Goal: Transaction & Acquisition: Purchase product/service

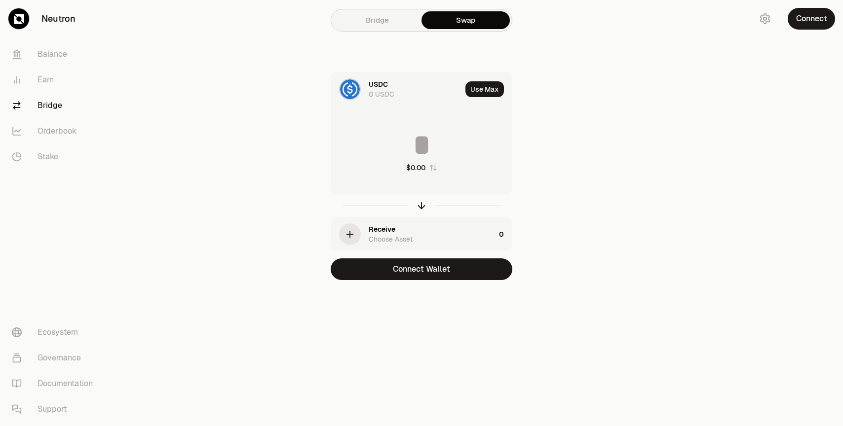
click at [400, 23] on link "Bridge" at bounding box center [377, 20] width 88 height 18
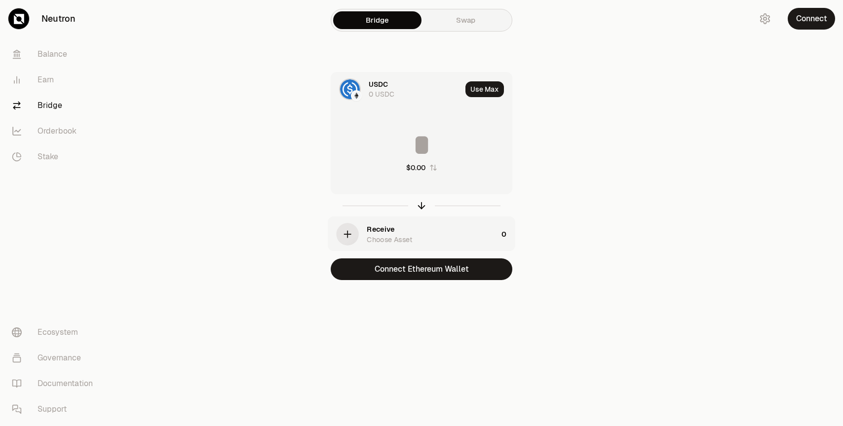
click at [483, 17] on link "Swap" at bounding box center [466, 20] width 88 height 18
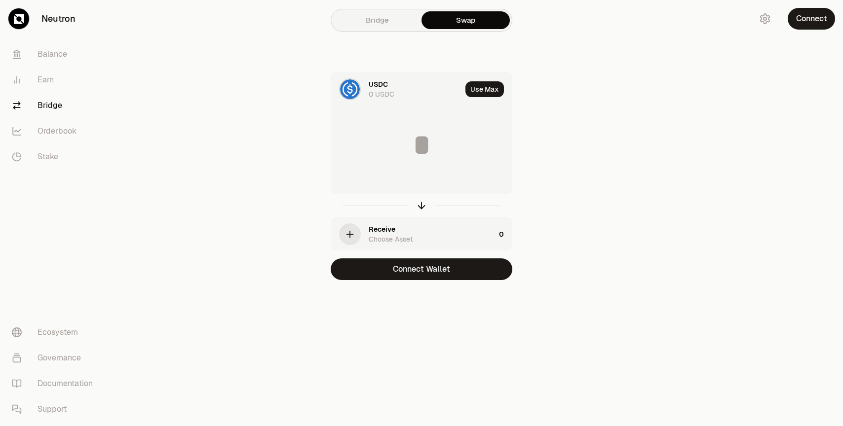
click at [552, 43] on div "Bridge Swap USDC 0 USDC Use Max $0.00 Receive Choose Asset 0 Connect Wallet" at bounding box center [421, 160] width 355 height 320
click at [416, 153] on input at bounding box center [421, 145] width 181 height 30
click at [345, 231] on icon "button" at bounding box center [350, 234] width 11 height 11
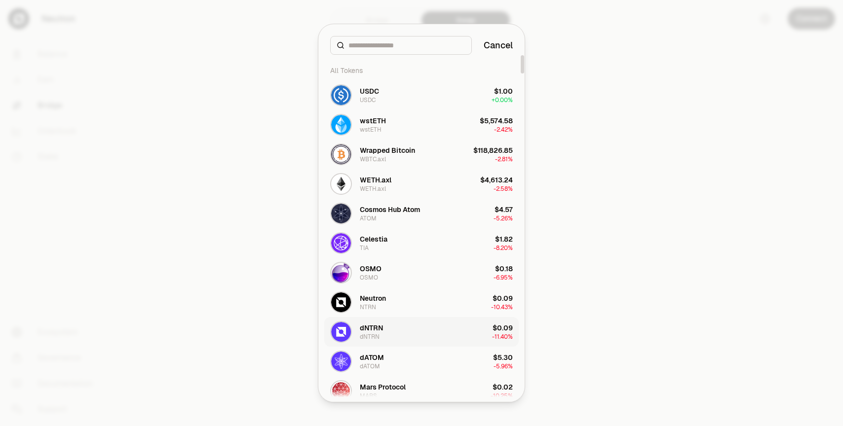
click at [396, 331] on button "dNTRN dNTRN $0.09 -11.40%" at bounding box center [421, 332] width 194 height 30
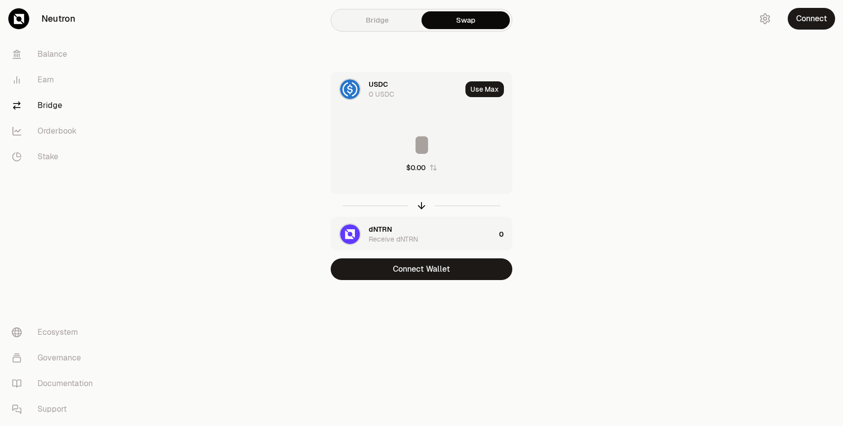
click at [680, 167] on main "Bridge Swap USDC 0 USDC Use Max $0.00 dNTRN Receive dNTRN 0 Connect Wallet" at bounding box center [477, 160] width 732 height 320
click at [420, 207] on icon "button" at bounding box center [421, 205] width 11 height 11
click at [418, 206] on icon "button" at bounding box center [421, 205] width 11 height 11
click at [423, 202] on icon "button" at bounding box center [421, 205] width 11 height 11
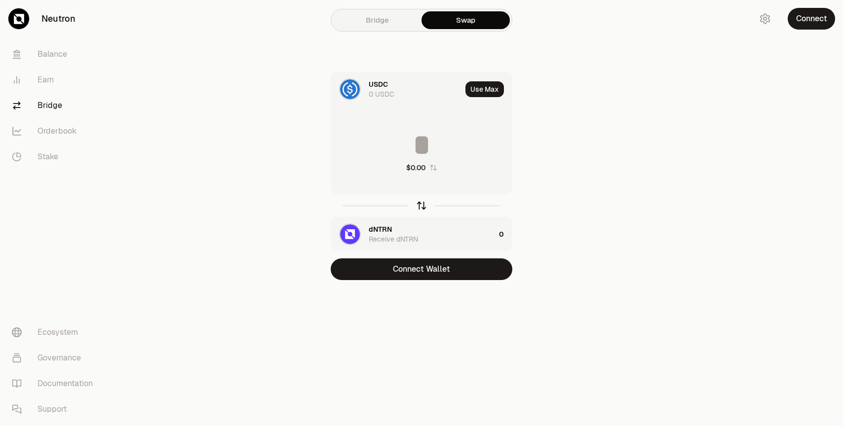
click at [419, 207] on icon "button" at bounding box center [421, 205] width 11 height 11
click at [483, 236] on div "USDC Receive USDC" at bounding box center [432, 235] width 126 height 20
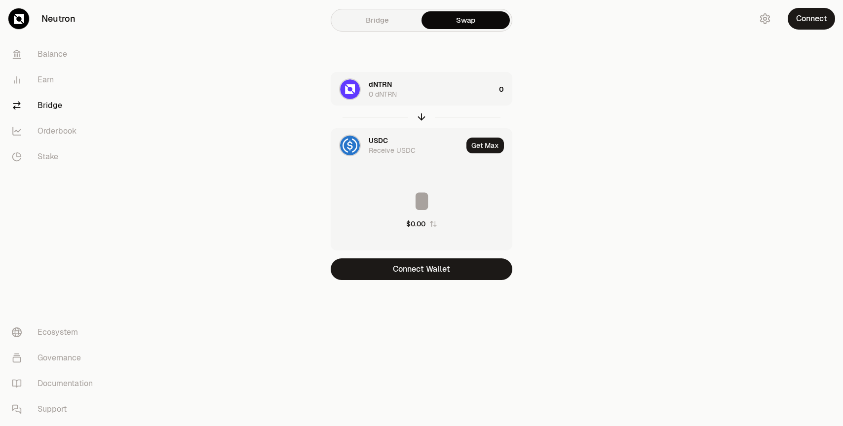
click at [465, 83] on div "dNTRN 0 dNTRN" at bounding box center [432, 89] width 126 height 20
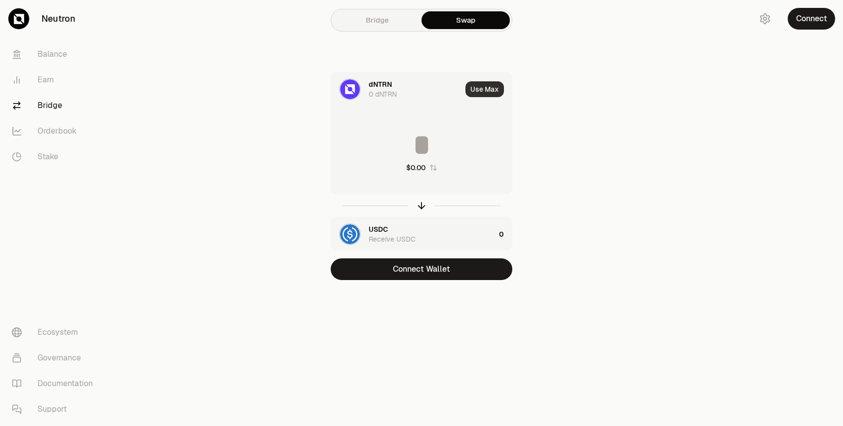
click at [490, 95] on button "Use Max" at bounding box center [484, 89] width 38 height 16
type input "*"
click at [369, 20] on link "Bridge" at bounding box center [377, 20] width 88 height 18
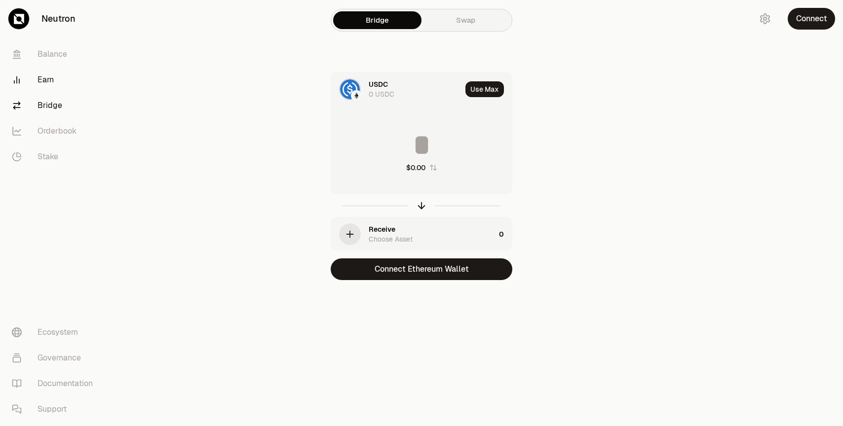
click at [49, 77] on link "Earn" at bounding box center [55, 80] width 103 height 26
click at [54, 82] on link "Earn" at bounding box center [55, 80] width 103 height 26
click at [55, 82] on link "Earn" at bounding box center [55, 80] width 103 height 26
click at [55, 81] on link "Earn" at bounding box center [55, 80] width 103 height 26
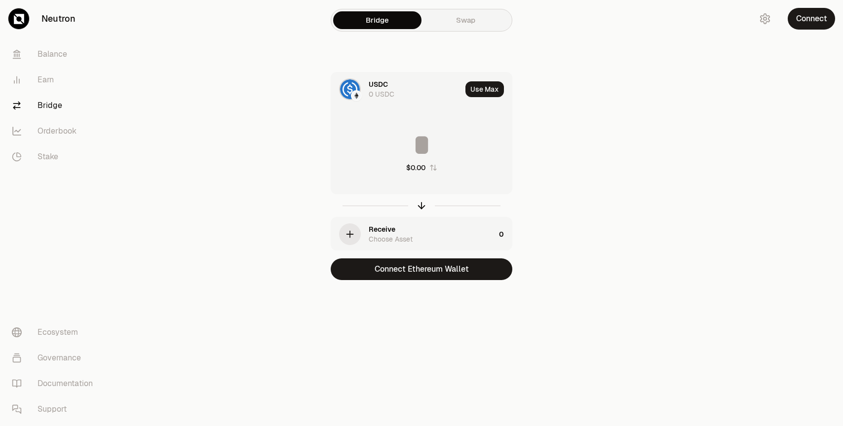
drag, startPoint x: 200, startPoint y: 59, endPoint x: 254, endPoint y: 48, distance: 55.0
click at [200, 59] on main "Bridge Swap USDC 0 USDC Use Max $0.00 Receive Choose Asset 0 Connect Ethereum W…" at bounding box center [477, 160] width 732 height 320
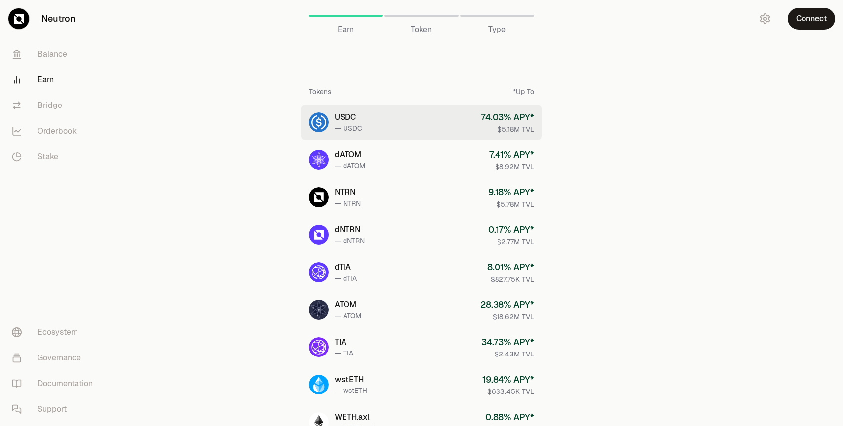
click at [401, 125] on link "USDC — USDC 74.03 % APY* $5.18M TVL" at bounding box center [421, 123] width 241 height 36
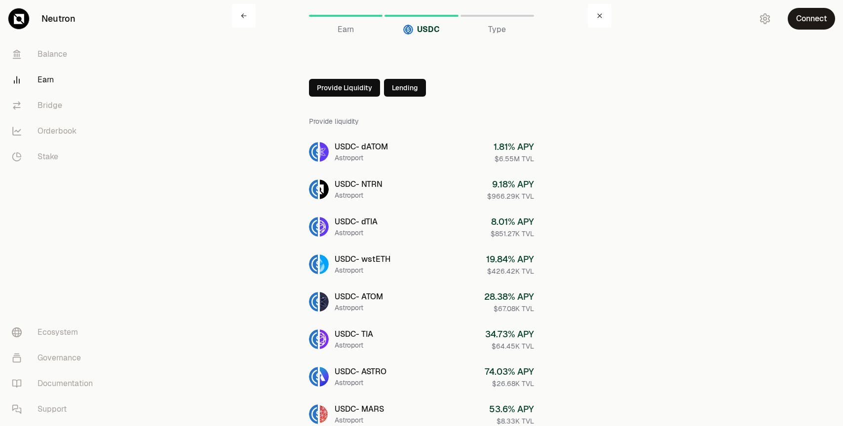
click at [395, 90] on button "Lending" at bounding box center [405, 88] width 42 height 18
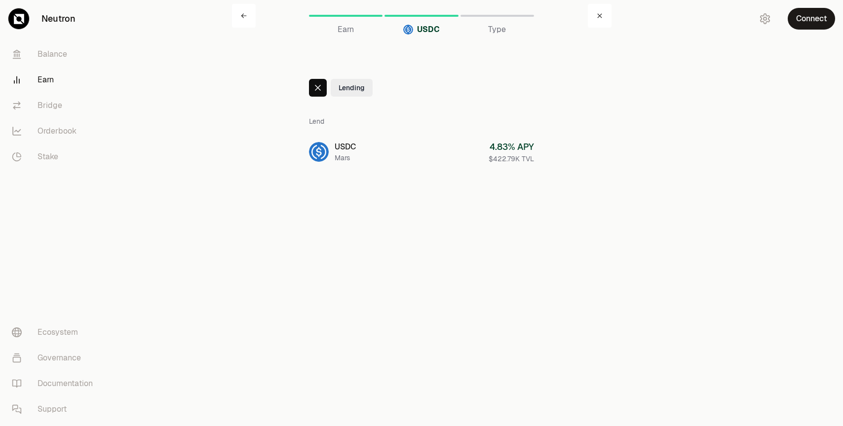
click at [319, 92] on div at bounding box center [318, 88] width 18 height 18
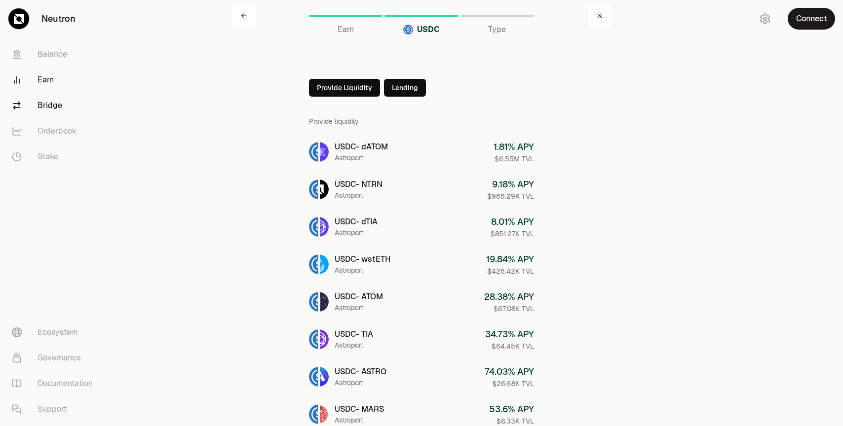
click at [19, 106] on icon at bounding box center [17, 106] width 10 height 10
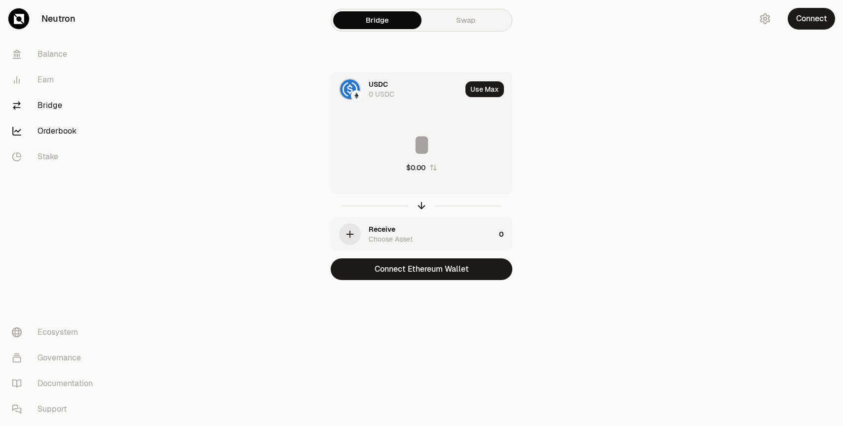
click at [56, 141] on link "Orderbook" at bounding box center [55, 131] width 103 height 26
click at [48, 131] on link "Orderbook" at bounding box center [55, 131] width 103 height 26
click at [43, 129] on link "Orderbook" at bounding box center [55, 131] width 103 height 26
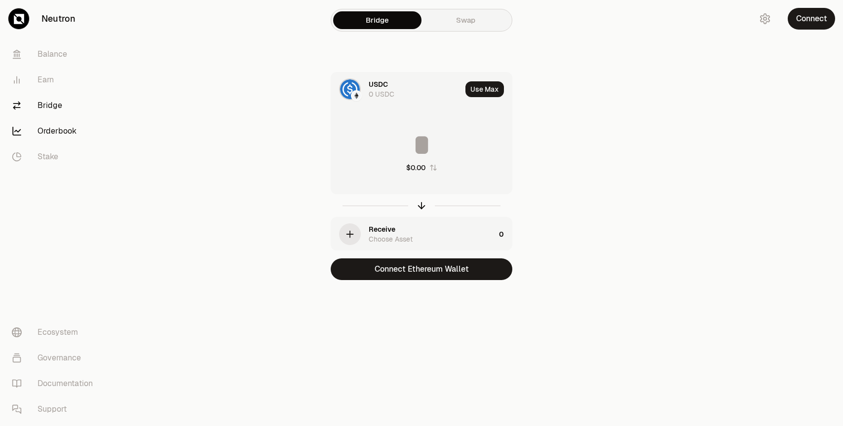
click at [43, 129] on link "Orderbook" at bounding box center [55, 131] width 103 height 26
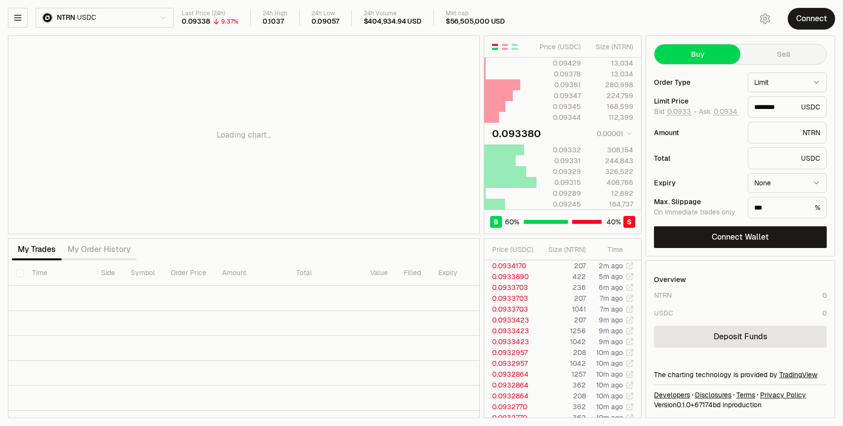
click at [81, 10] on html "Neutron Balance Earn Bridge Orderbook Stake Ecosystem Governance Documentation …" at bounding box center [421, 213] width 843 height 426
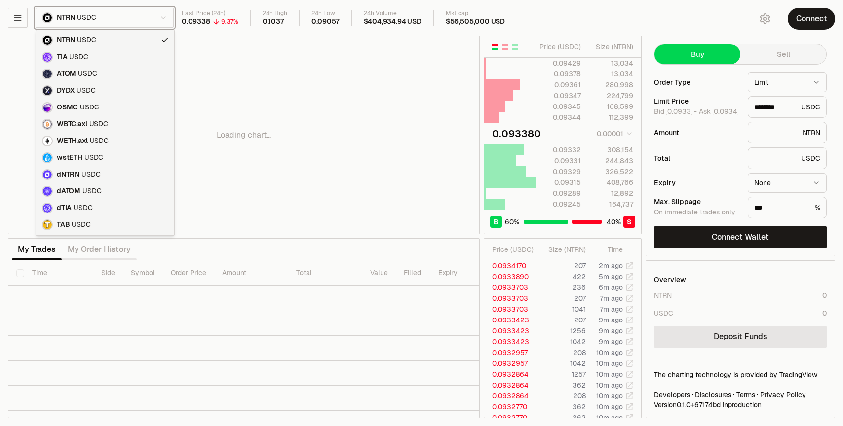
click at [276, 52] on html "Neutron Balance Earn Bridge Orderbook Stake Ecosystem Governance Documentation …" at bounding box center [421, 213] width 843 height 426
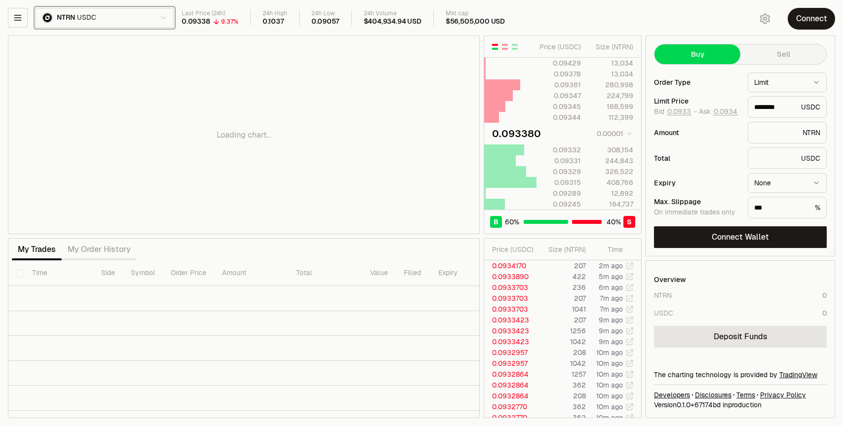
type input "********"
